Goal: Task Accomplishment & Management: Manage account settings

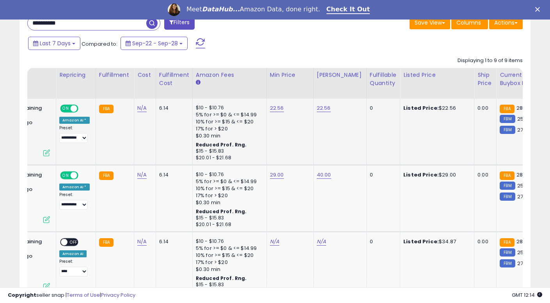
scroll to position [330, 0]
click at [319, 107] on link "22.56" at bounding box center [324, 109] width 14 height 8
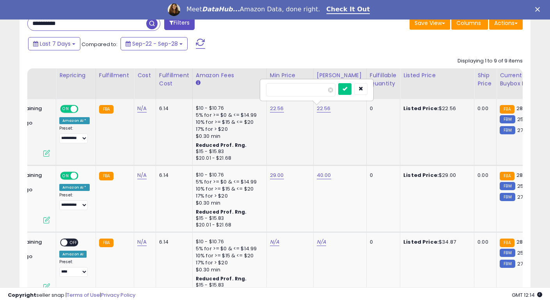
type input "*"
type input "*****"
click at [347, 87] on icon "submit" at bounding box center [345, 88] width 5 height 5
click at [276, 108] on link "22.56" at bounding box center [277, 109] width 14 height 8
type input "*"
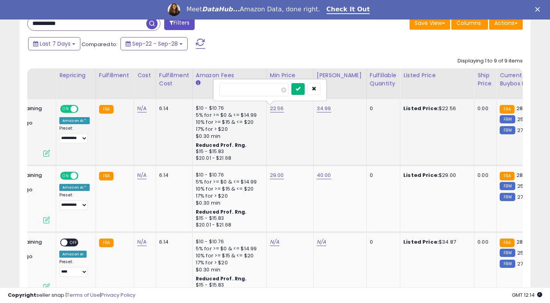
type input "**"
click at [302, 94] on button "submit" at bounding box center [298, 89] width 13 height 12
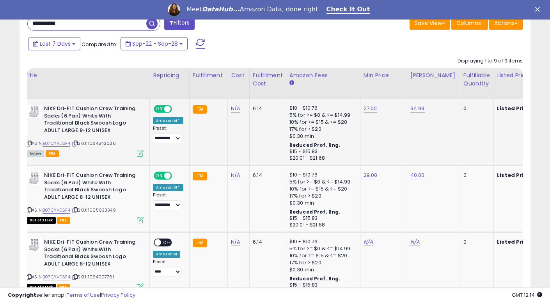
scroll to position [0, 23]
click at [101, 143] on span "| SKU: 1064842026" at bounding box center [93, 143] width 44 height 6
copy span "1064842026"
